Goal: Complete application form

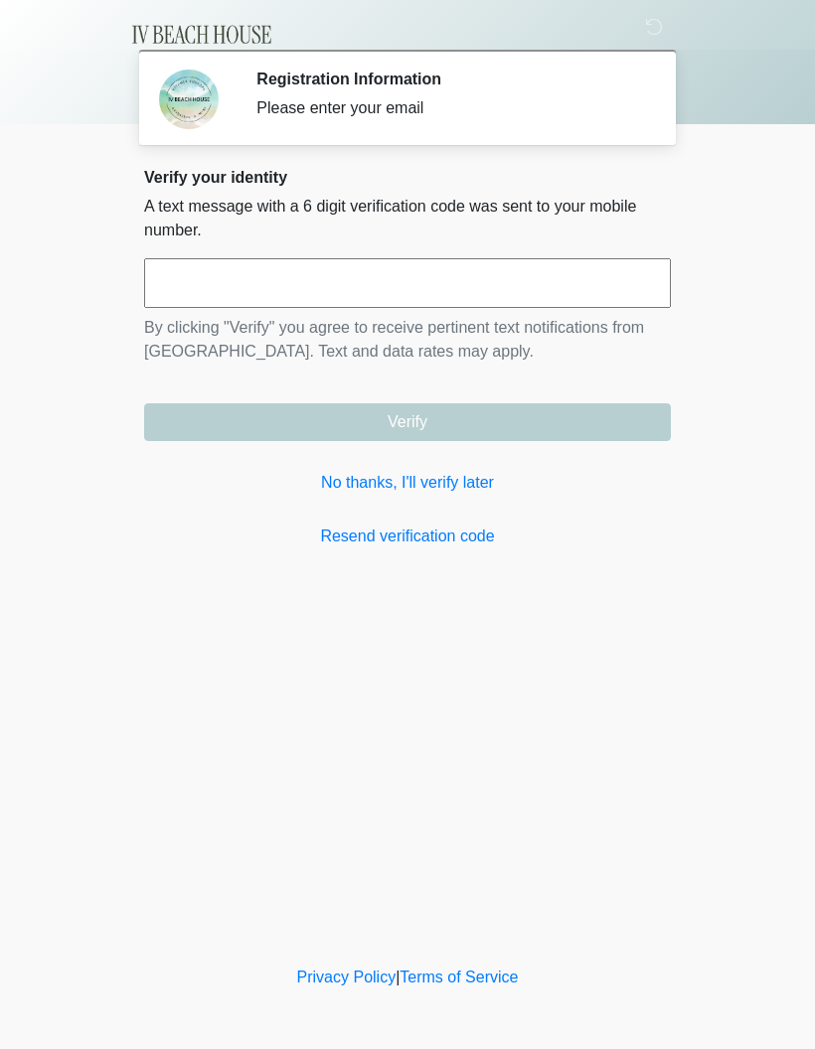
click at [501, 279] on input "text" at bounding box center [407, 283] width 526 height 50
type input "******"
click at [407, 422] on button "Verify" at bounding box center [407, 422] width 526 height 38
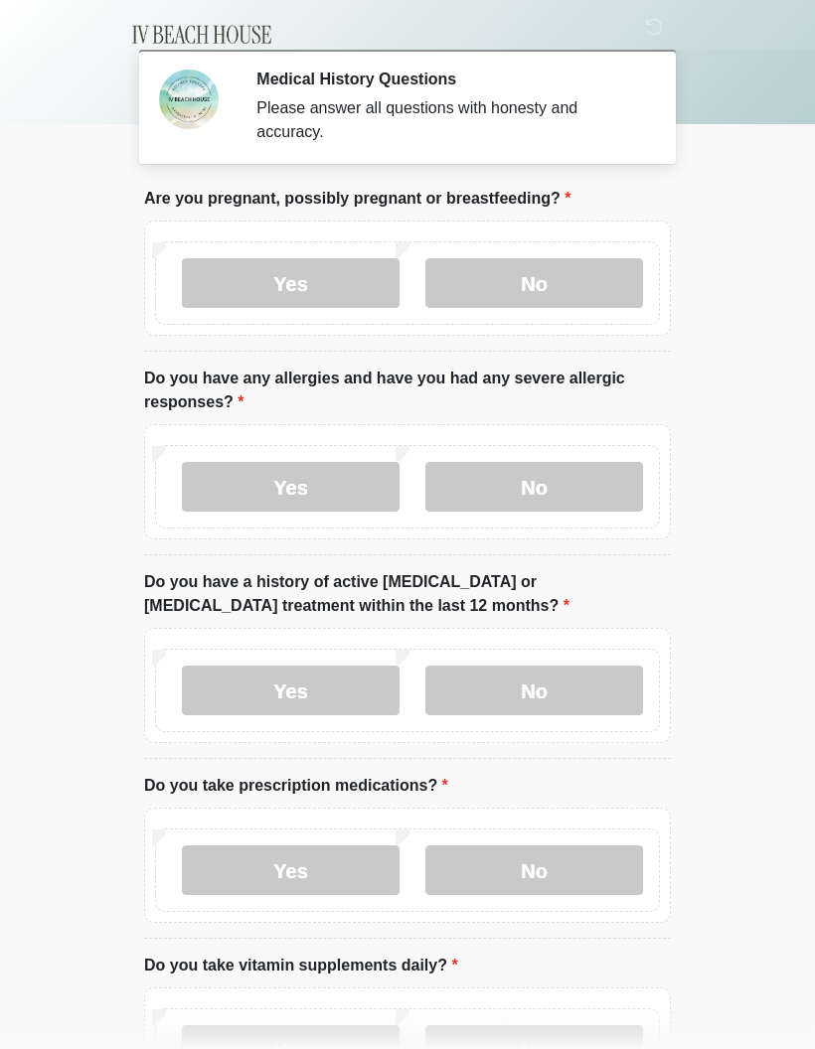
click at [504, 276] on label "No" at bounding box center [534, 283] width 218 height 50
click at [563, 287] on label "No" at bounding box center [534, 283] width 218 height 50
click at [576, 277] on label "No" at bounding box center [534, 283] width 218 height 50
click at [561, 483] on label "No" at bounding box center [534, 487] width 218 height 50
click at [597, 669] on label "No" at bounding box center [534, 691] width 218 height 50
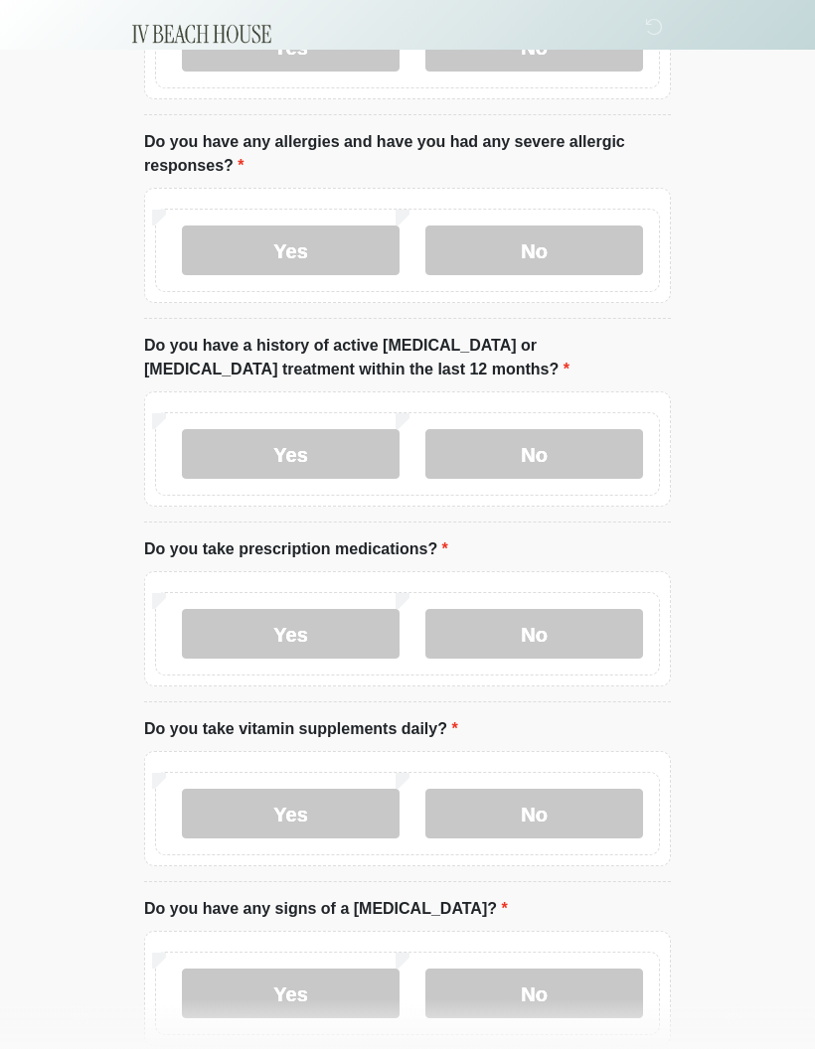
click at [570, 632] on label "No" at bounding box center [534, 635] width 218 height 50
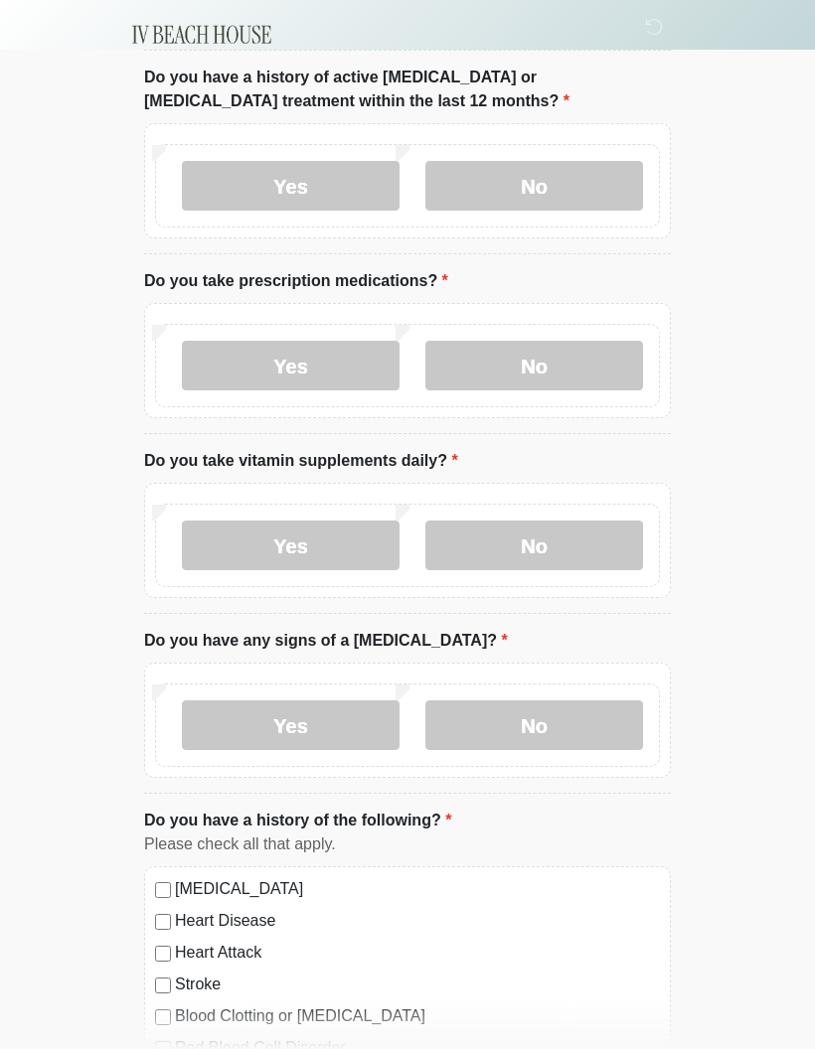
scroll to position [514, 0]
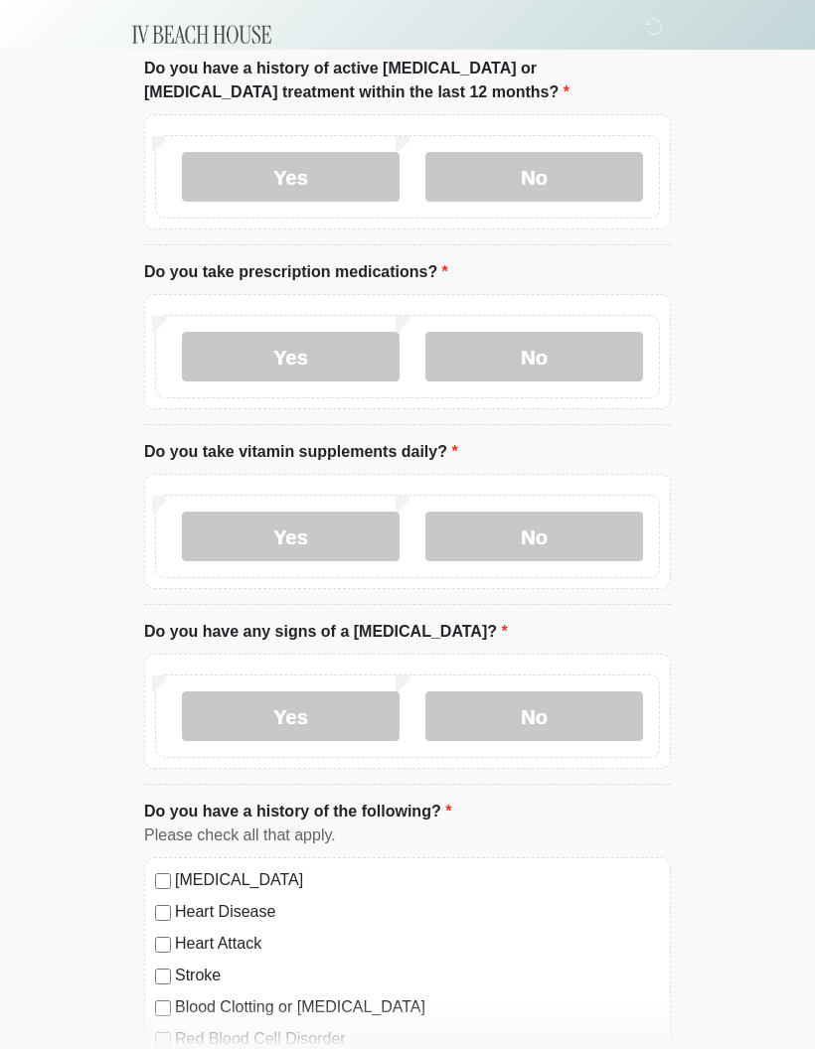
click at [559, 547] on label "No" at bounding box center [534, 537] width 218 height 50
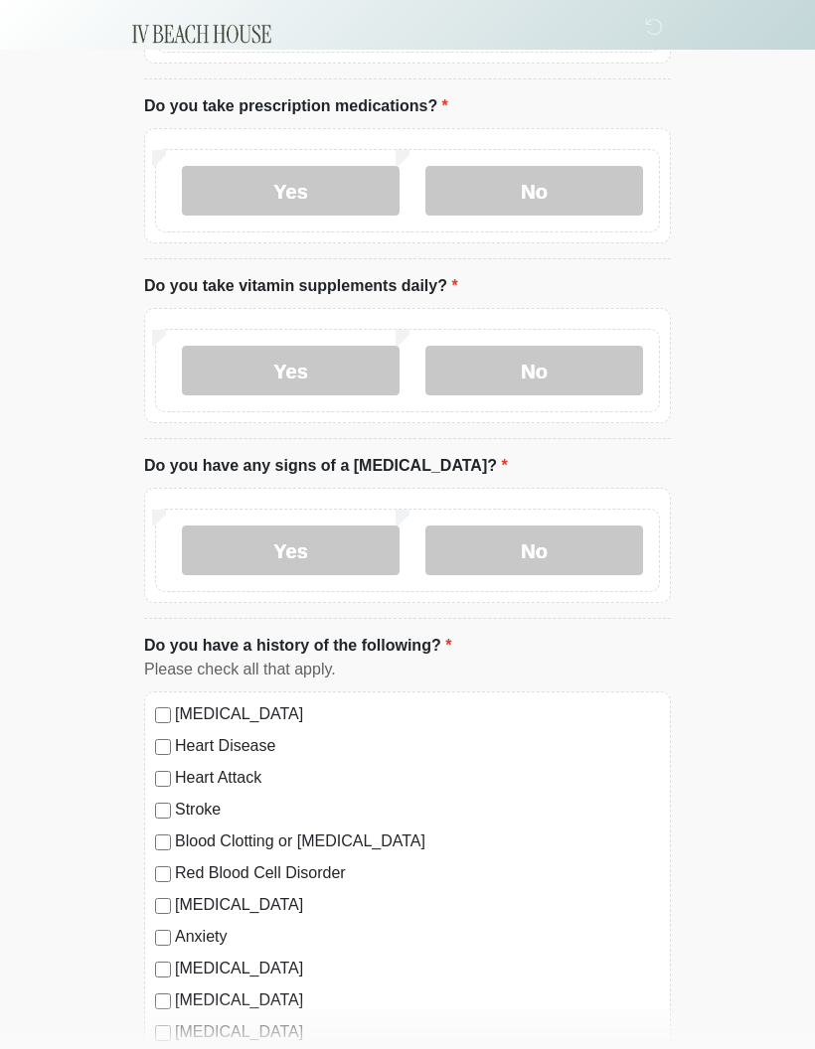
scroll to position [682, 0]
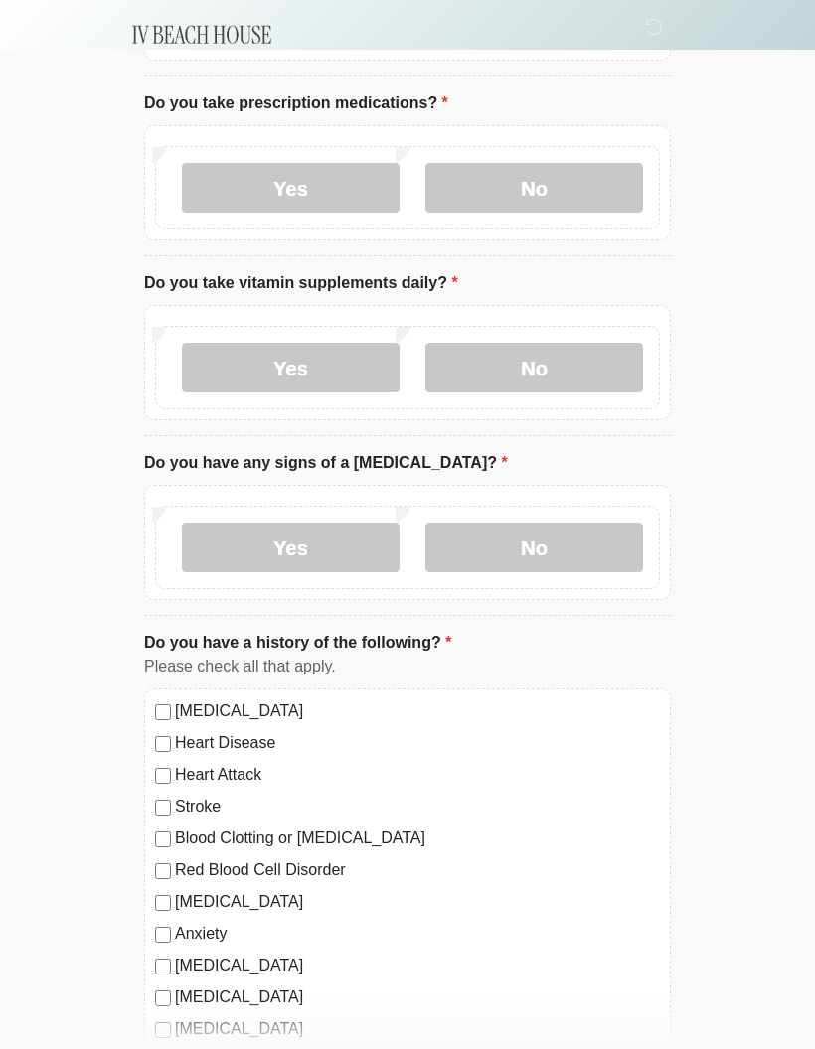
click at [587, 546] on label "No" at bounding box center [534, 547] width 218 height 50
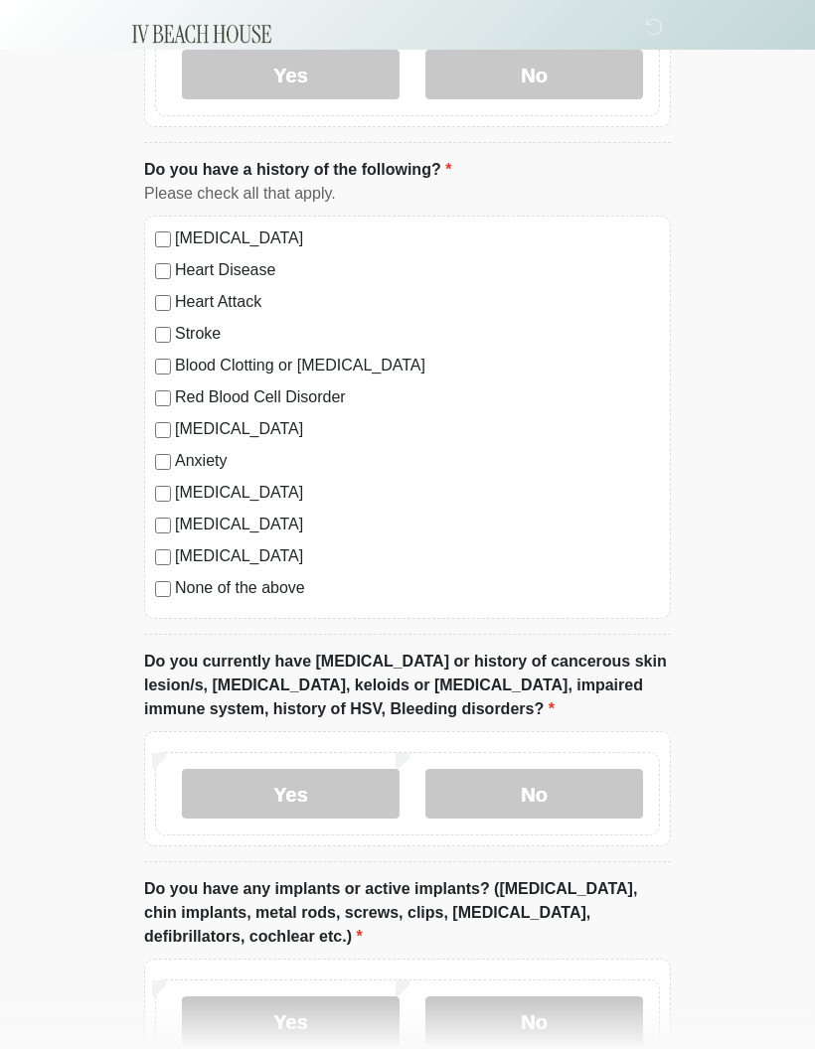
click at [542, 787] on label "No" at bounding box center [534, 795] width 218 height 50
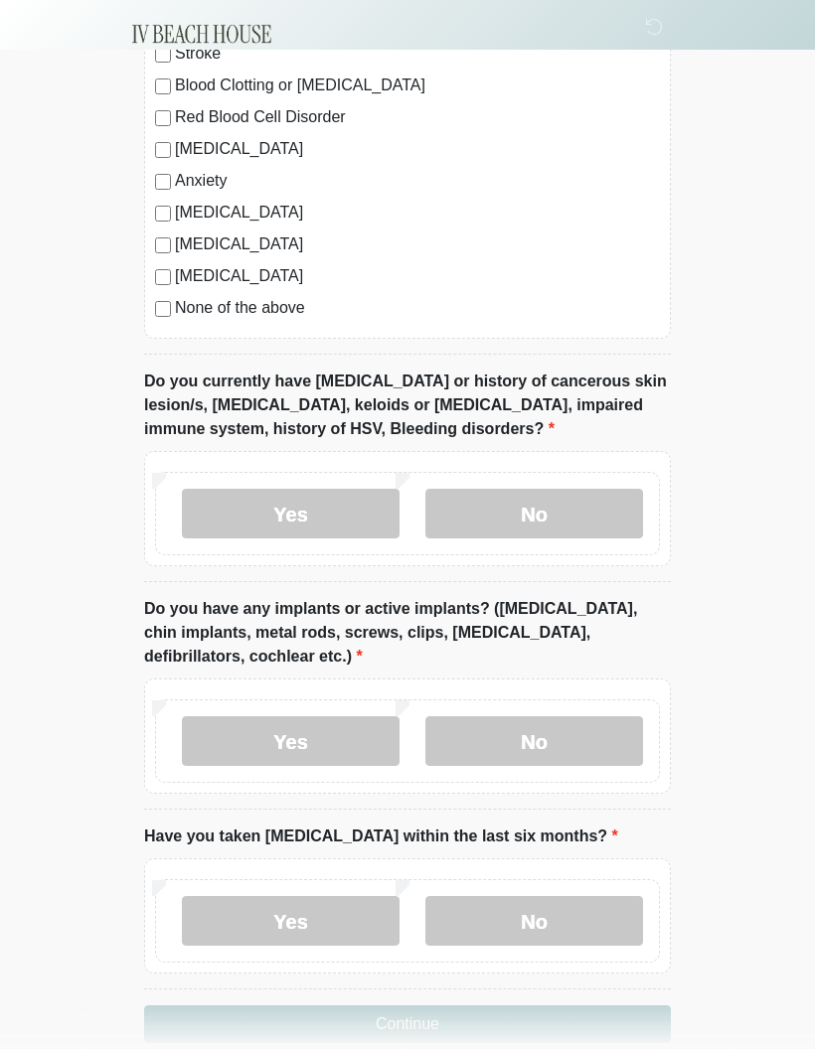
click at [555, 728] on label "No" at bounding box center [534, 742] width 218 height 50
click at [557, 917] on label "No" at bounding box center [534, 921] width 218 height 50
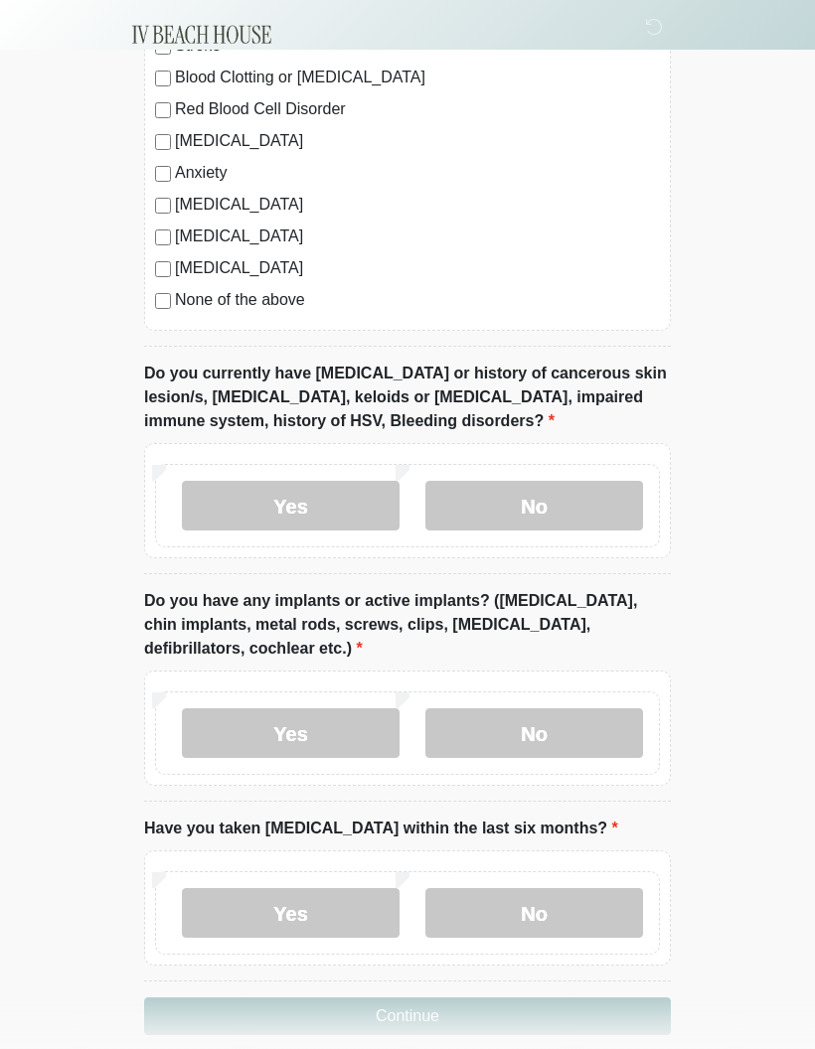
scroll to position [1452, 0]
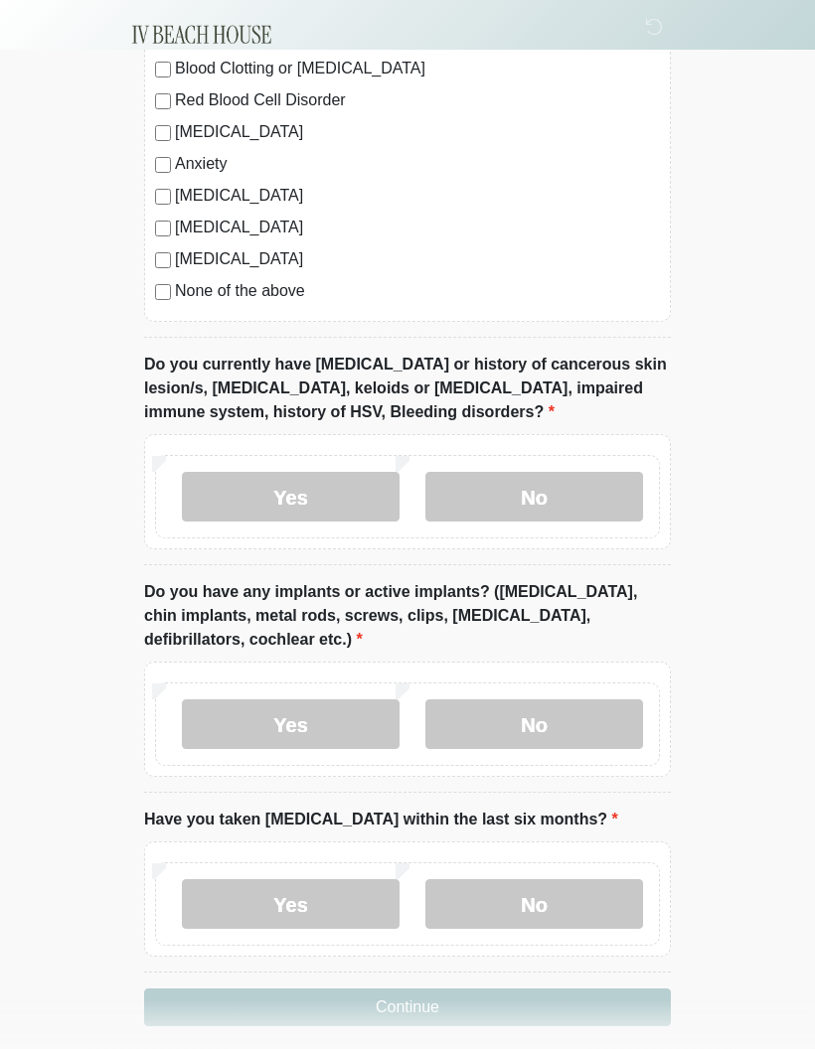
click at [466, 1014] on button "Continue" at bounding box center [407, 1007] width 526 height 38
click at [499, 1003] on button "Continue" at bounding box center [407, 1007] width 526 height 38
click at [279, 1013] on button "Continue" at bounding box center [407, 1007] width 526 height 38
click at [353, 990] on button "Continue" at bounding box center [407, 1007] width 526 height 38
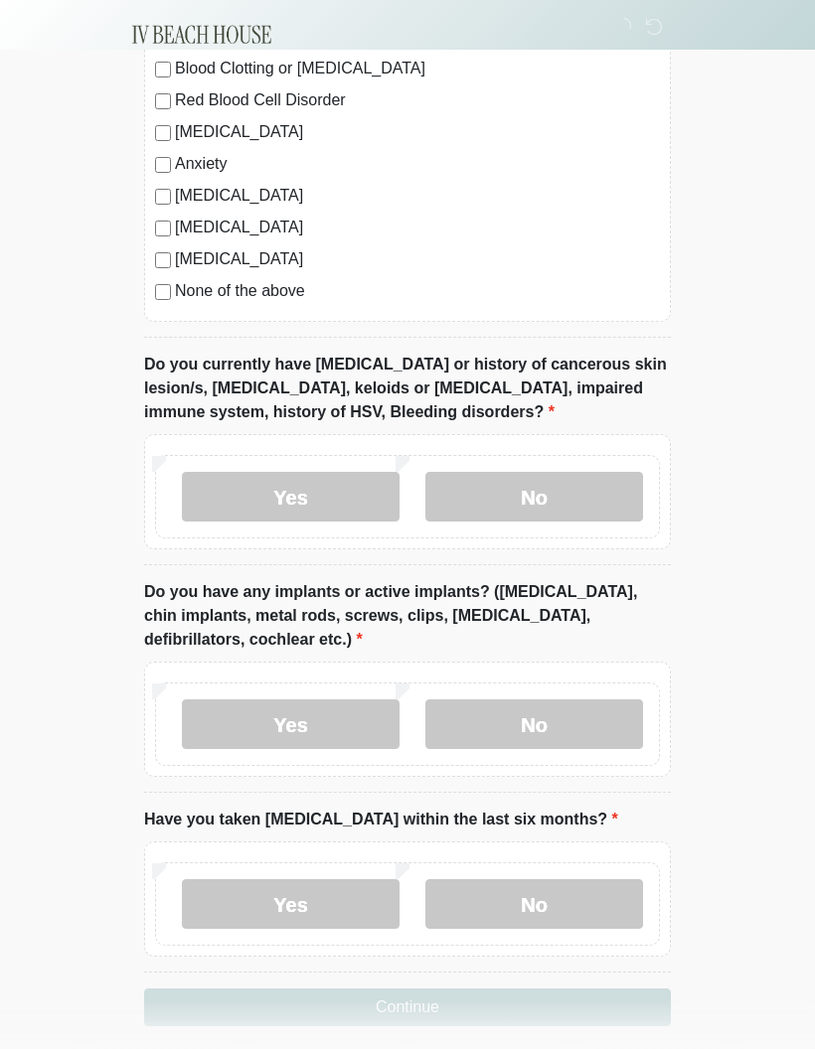
click at [524, 900] on label "No" at bounding box center [534, 904] width 218 height 50
click at [518, 714] on label "No" at bounding box center [534, 724] width 218 height 50
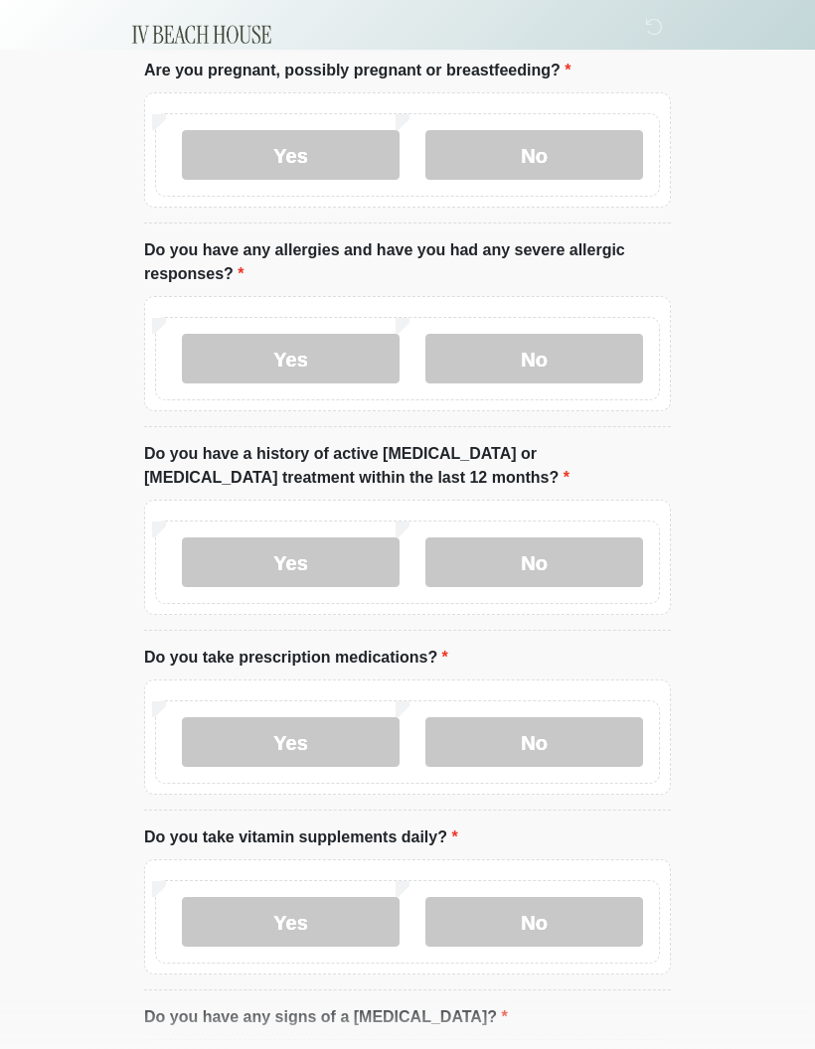
scroll to position [0, 0]
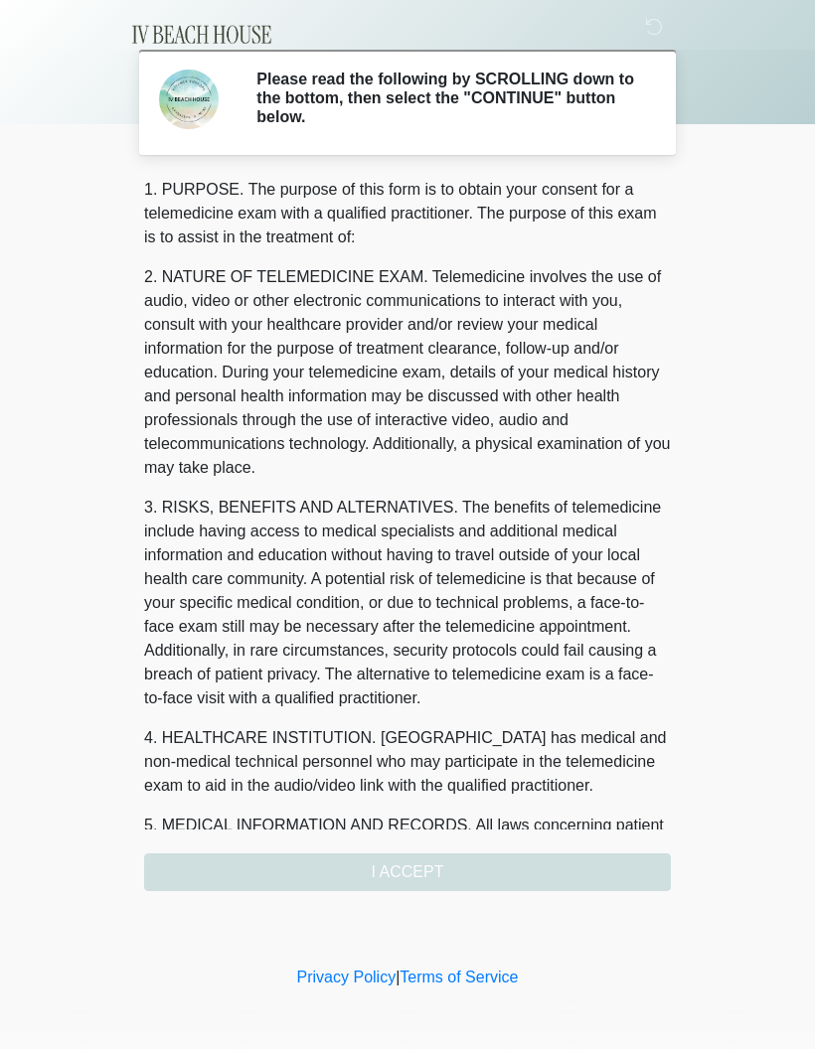
click at [223, 877] on div "1. PURPOSE. The purpose of this form is to obtain your consent for a telemedici…" at bounding box center [407, 534] width 526 height 713
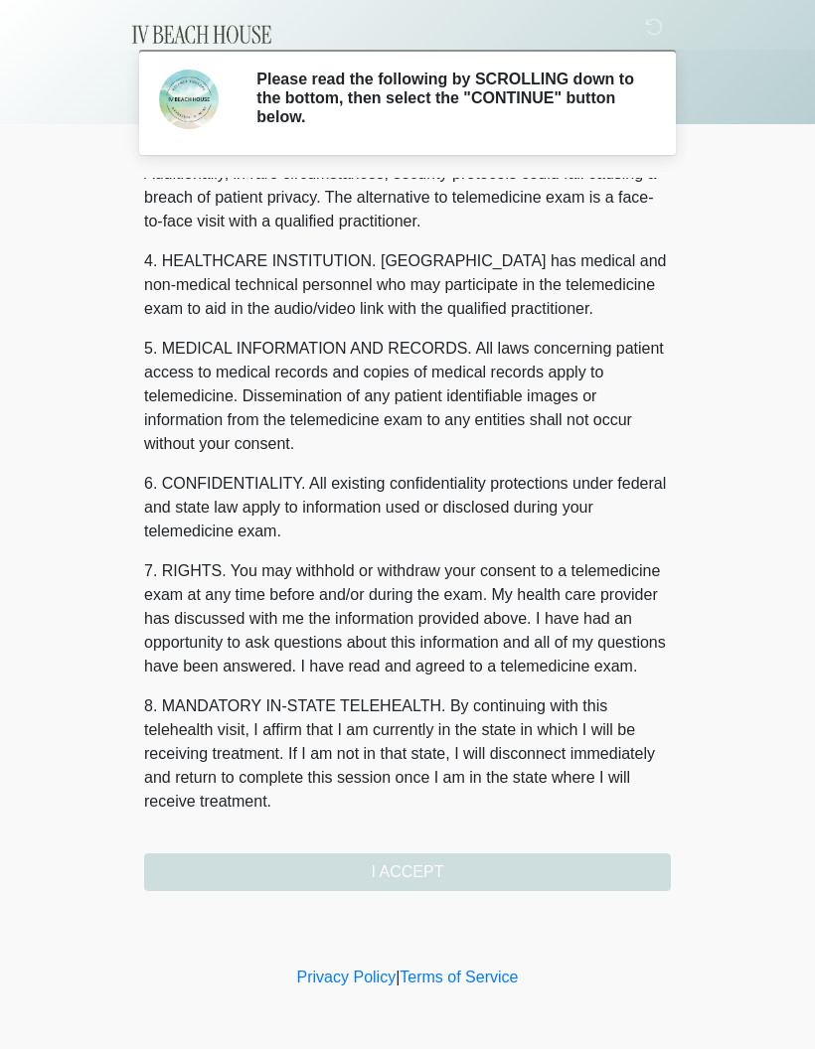
scroll to position [501, 0]
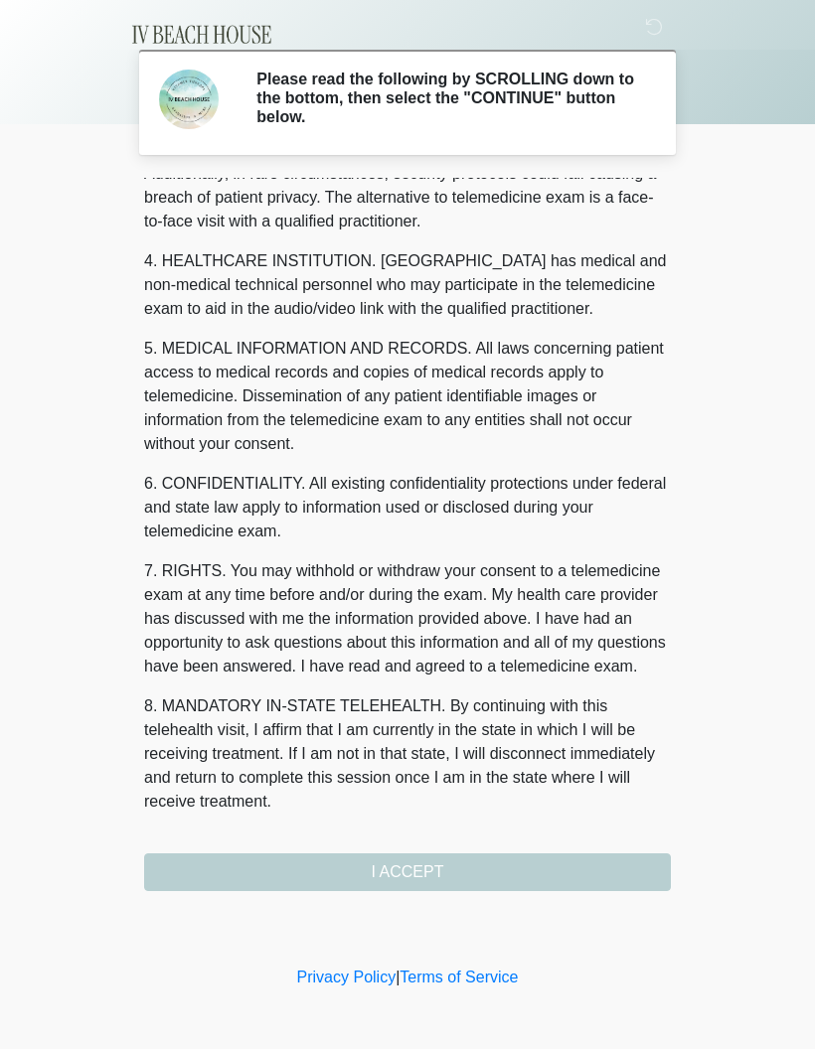
click at [334, 870] on button "I ACCEPT" at bounding box center [407, 872] width 526 height 38
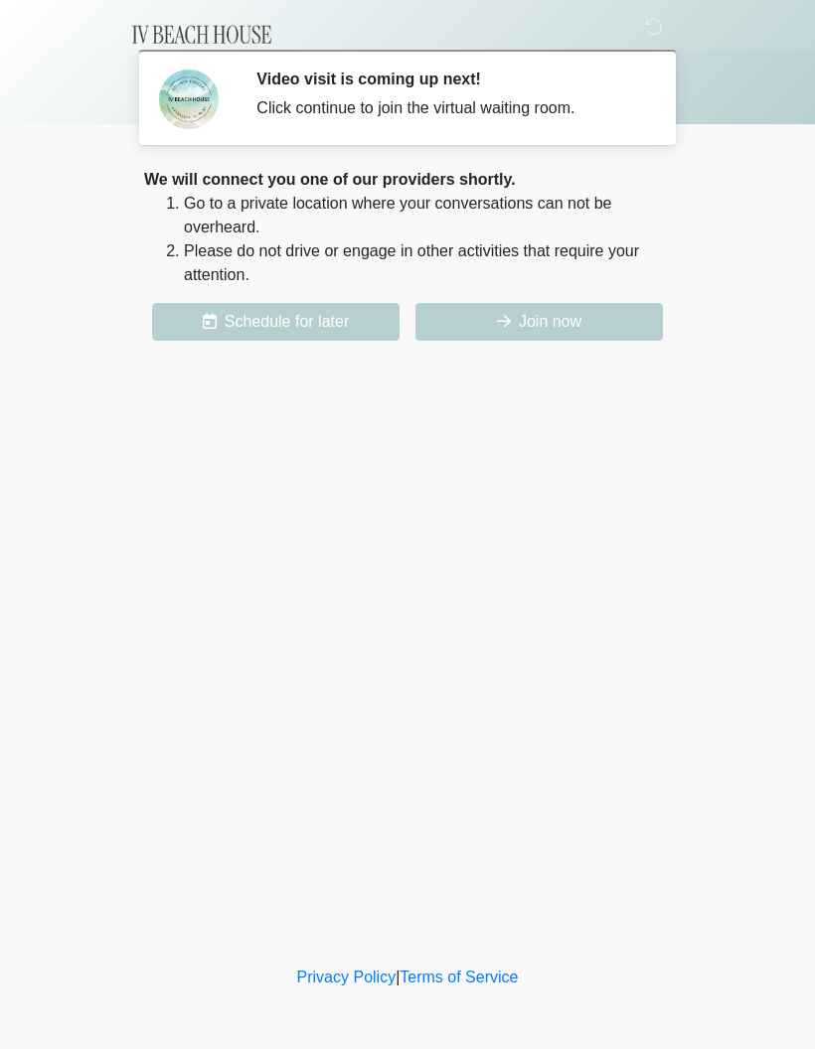
click at [557, 323] on button "Join now" at bounding box center [538, 322] width 247 height 38
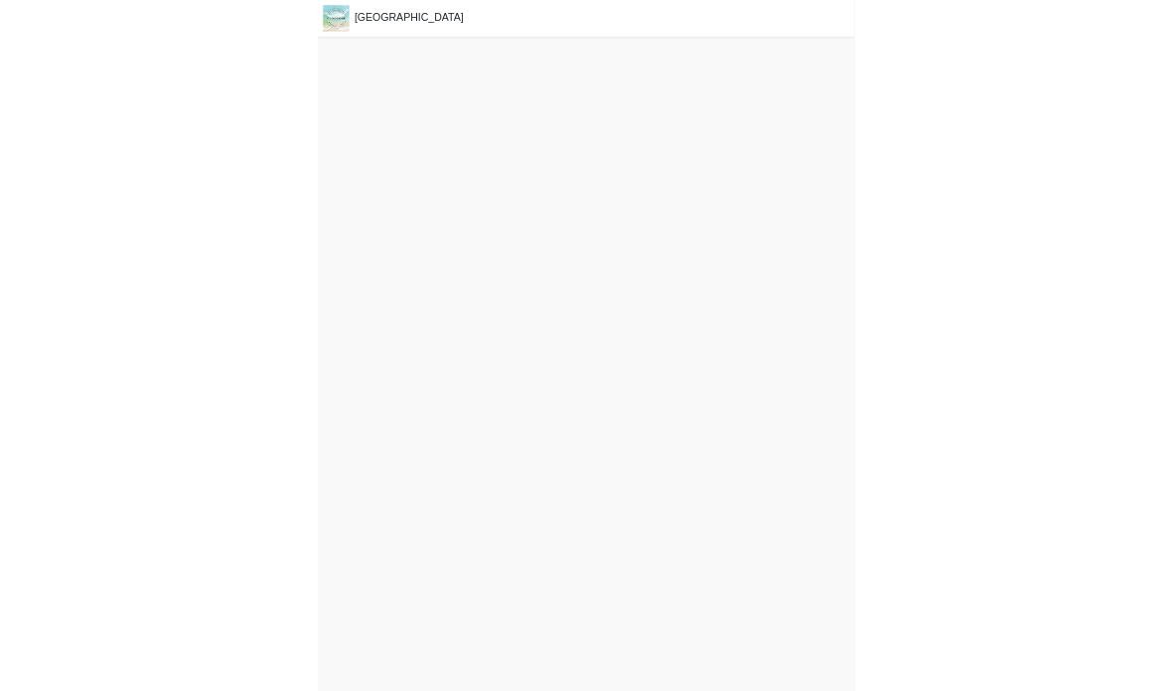
scroll to position [85, 0]
